Goal: Check status

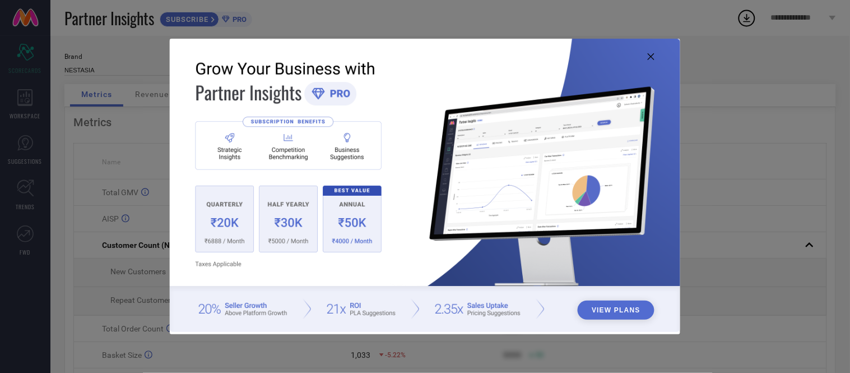
click at [651, 55] on icon at bounding box center [651, 56] width 7 height 7
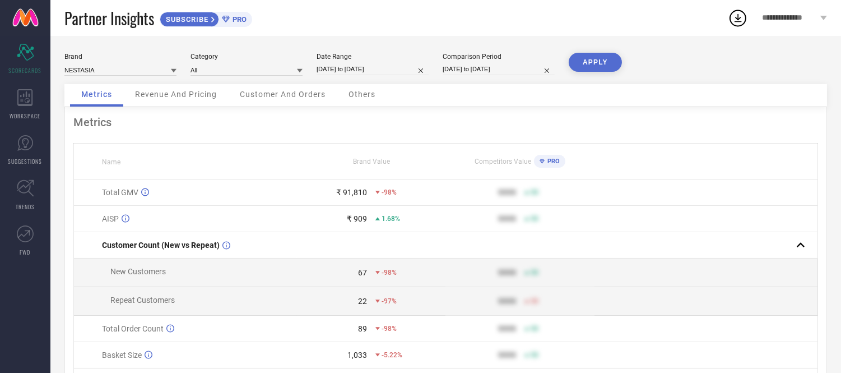
click at [359, 71] on input "[DATE] to [DATE]" at bounding box center [373, 69] width 112 height 12
select select "7"
select select "2025"
select select "8"
select select "2025"
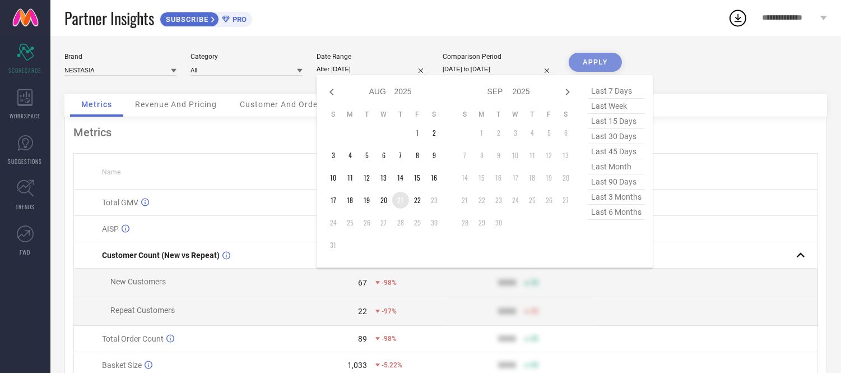
click at [404, 197] on td "21" at bounding box center [400, 200] width 17 height 17
type input "[DATE] to [DATE]"
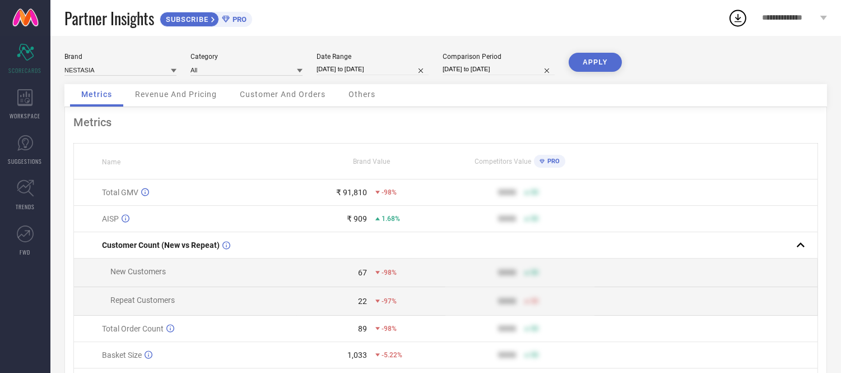
click at [587, 62] on button "APPLY" at bounding box center [595, 62] width 53 height 19
click at [377, 94] on div "Others" at bounding box center [361, 95] width 49 height 22
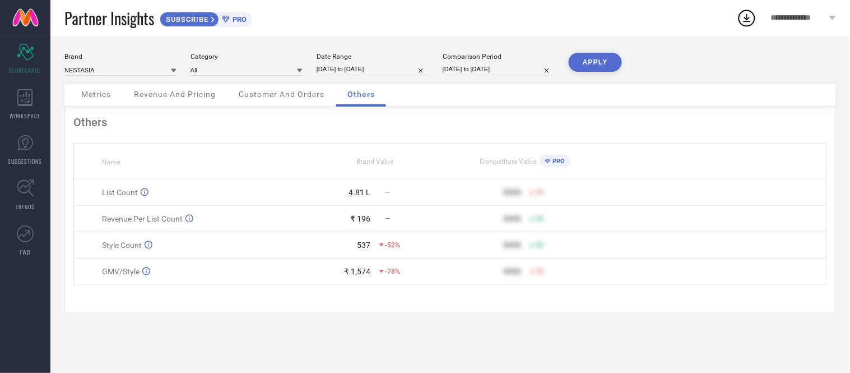
select select "7"
select select "2025"
select select "8"
select select "2025"
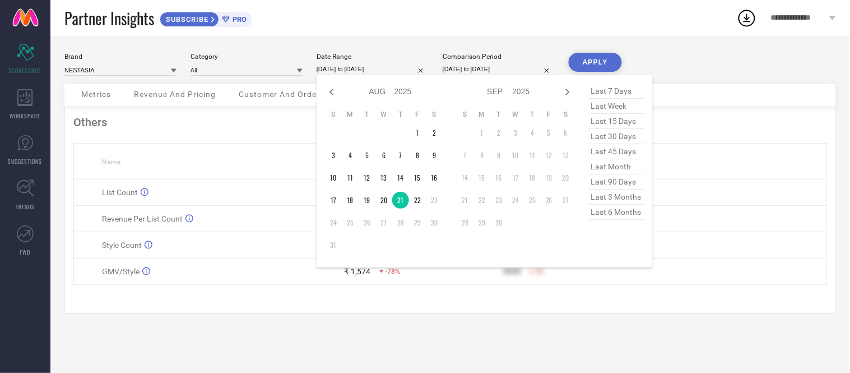
click at [376, 63] on input "[DATE] to [DATE]" at bounding box center [373, 69] width 112 height 12
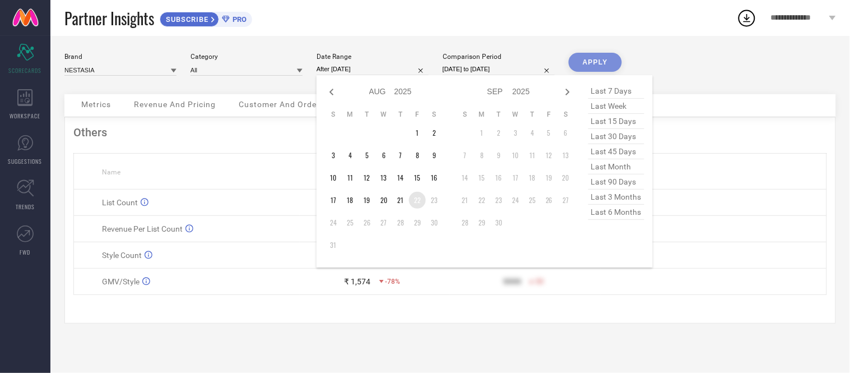
click at [422, 197] on td "22" at bounding box center [417, 200] width 17 height 17
type input "[DATE] to [DATE]"
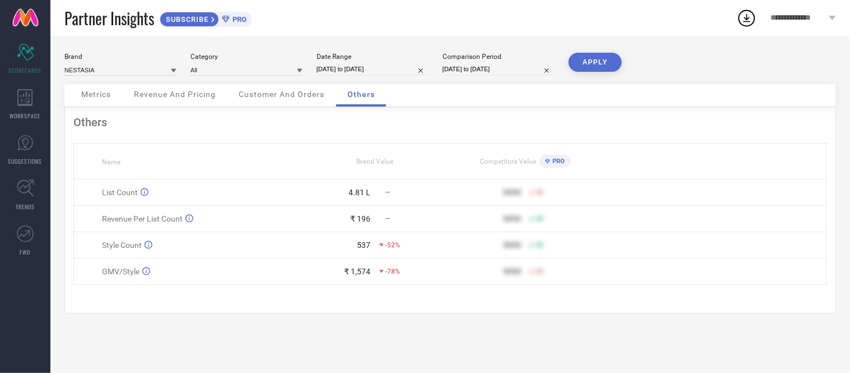
click at [600, 54] on button "APPLY" at bounding box center [595, 62] width 53 height 19
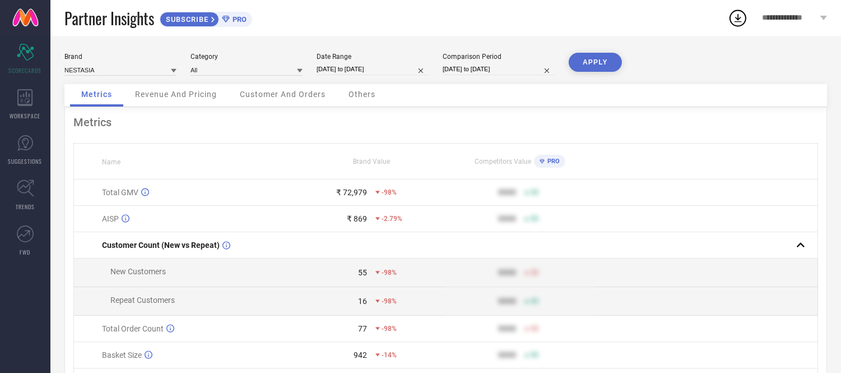
click at [365, 94] on span "Others" at bounding box center [362, 94] width 27 height 9
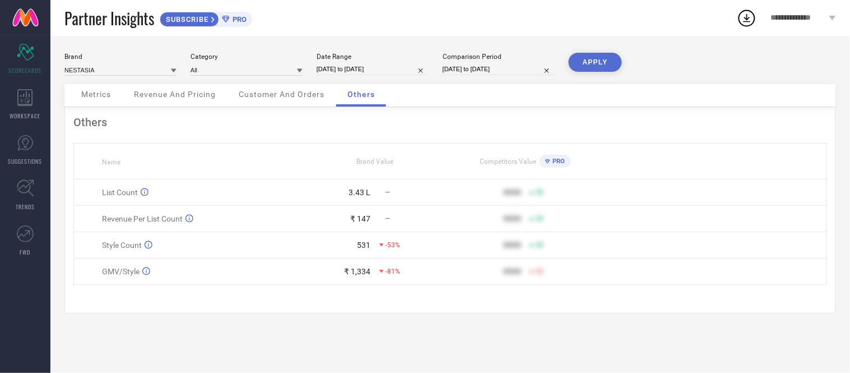
click at [609, 58] on button "APPLY" at bounding box center [595, 62] width 53 height 19
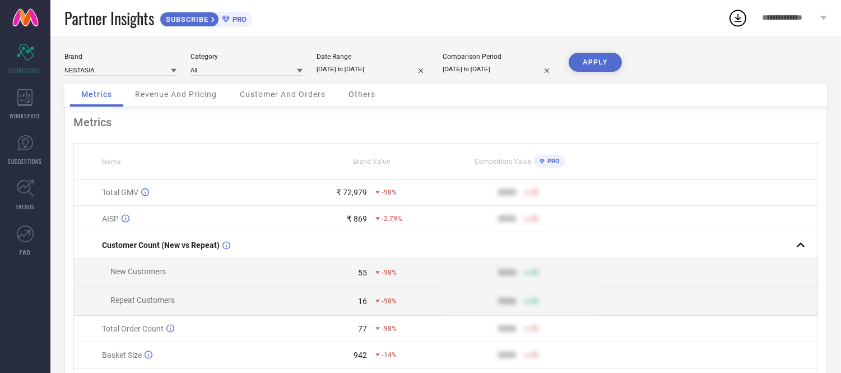
click at [364, 96] on span "Others" at bounding box center [362, 94] width 27 height 9
